Goal: Task Accomplishment & Management: Manage account settings

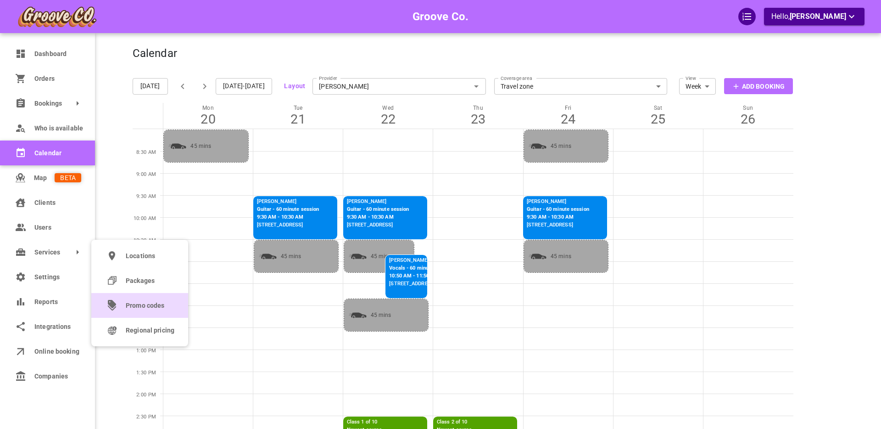
click at [140, 305] on span "Promo codes" at bounding box center [150, 306] width 49 height 10
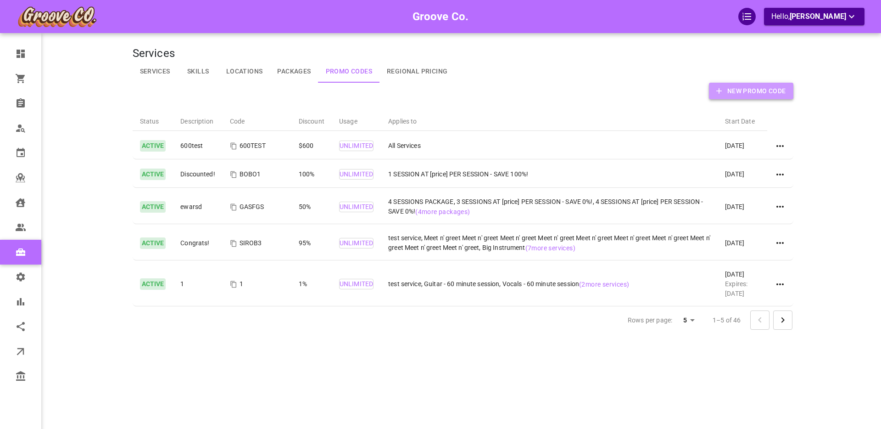
click at [724, 91] on button "New Promo Code" at bounding box center [751, 91] width 84 height 17
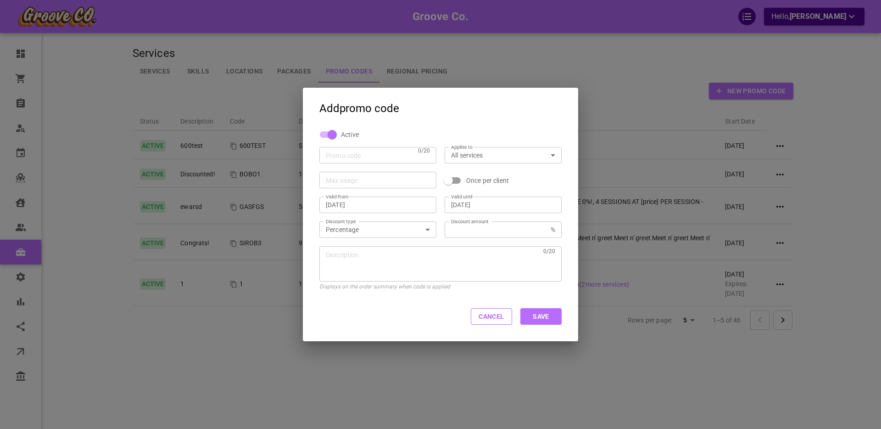
click at [367, 156] on input "Promo code" at bounding box center [370, 154] width 89 height 9
type input "BOBO69"
click at [475, 204] on input "[DATE]" at bounding box center [503, 204] width 104 height 9
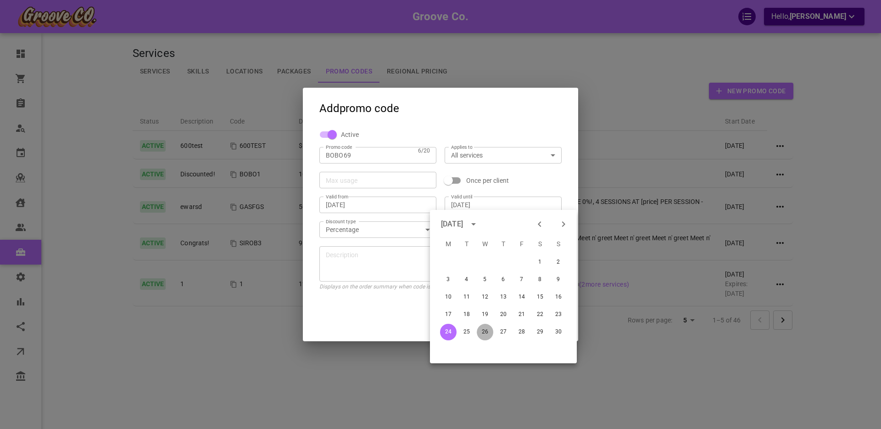
click at [484, 333] on button "26" at bounding box center [485, 331] width 17 height 17
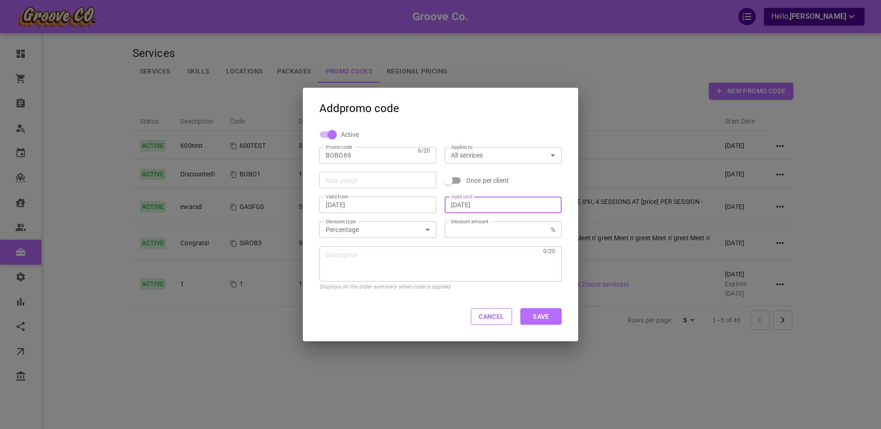
click at [480, 201] on input "[DATE]" at bounding box center [503, 204] width 104 height 9
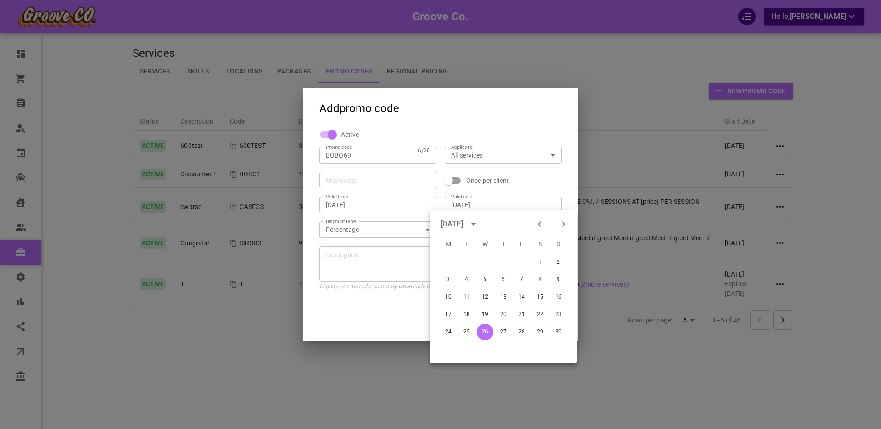
click at [479, 223] on icon "calendar view is open, switch to year view" at bounding box center [473, 223] width 11 height 11
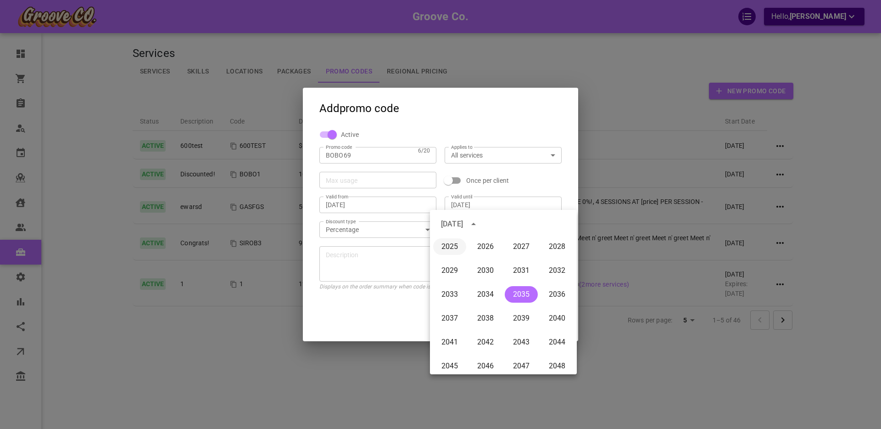
click at [451, 245] on button "2025" at bounding box center [449, 246] width 33 height 17
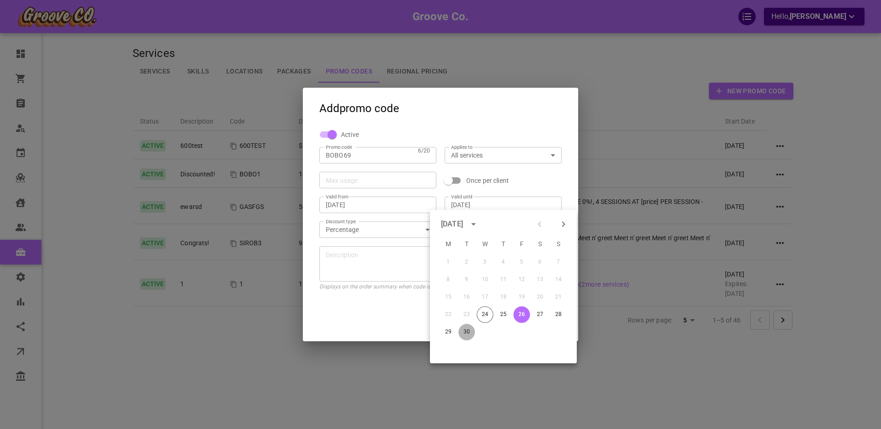
click at [465, 328] on button "30" at bounding box center [466, 331] width 17 height 17
type input "[DATE]"
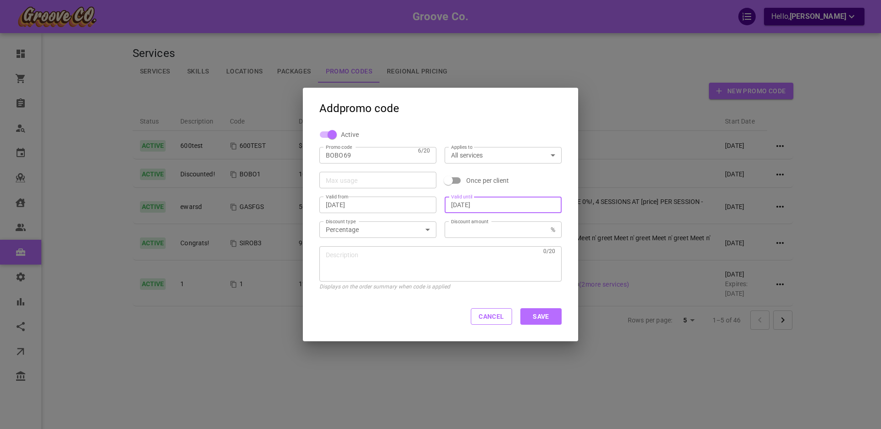
click at [474, 233] on input "Discount amount" at bounding box center [499, 229] width 96 height 9
type input "50"
click at [392, 254] on textarea "Description" at bounding box center [433, 264] width 214 height 28
type textarea "sfgsgs"
click at [545, 315] on button "Save" at bounding box center [540, 316] width 41 height 17
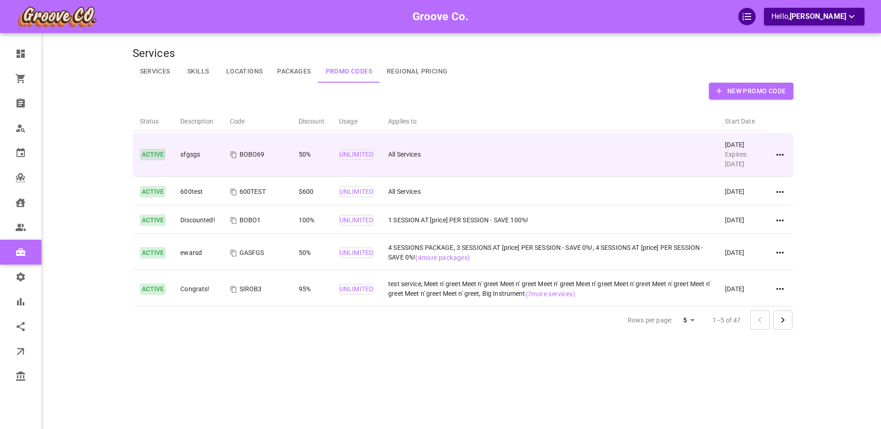
click at [780, 153] on icon at bounding box center [779, 154] width 11 height 11
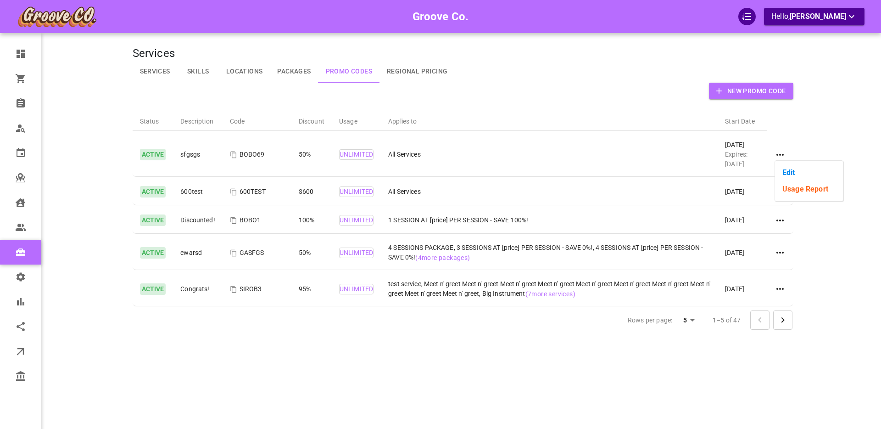
click at [783, 167] on li "Edit" at bounding box center [809, 172] width 68 height 17
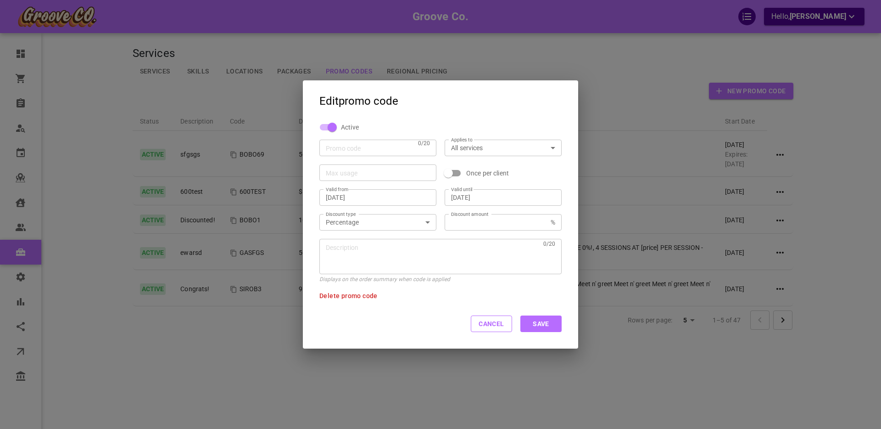
type input "BOBO69"
type input "[DATE]"
type input "50"
type textarea "sfgsgs"
click at [343, 294] on span "Delete promo code" at bounding box center [348, 295] width 58 height 7
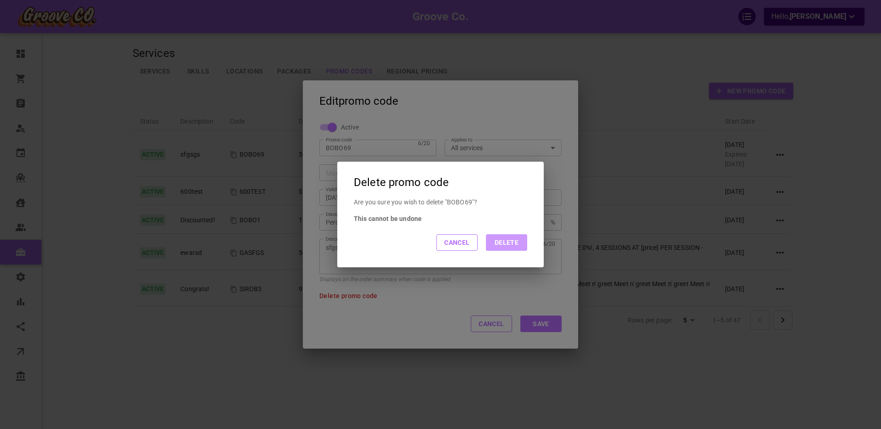
click at [512, 242] on button "Delete" at bounding box center [506, 242] width 41 height 17
